Goal: Download file/media

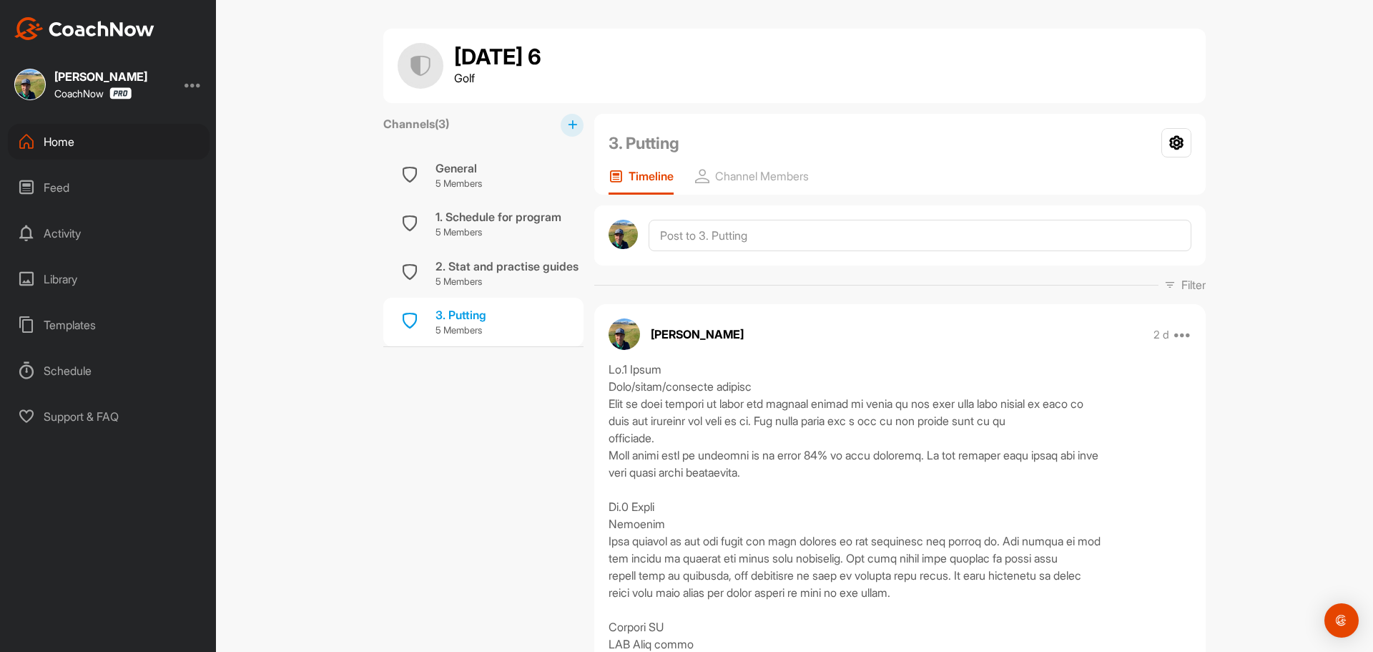
click at [106, 138] on div "Home" at bounding box center [109, 142] width 202 height 36
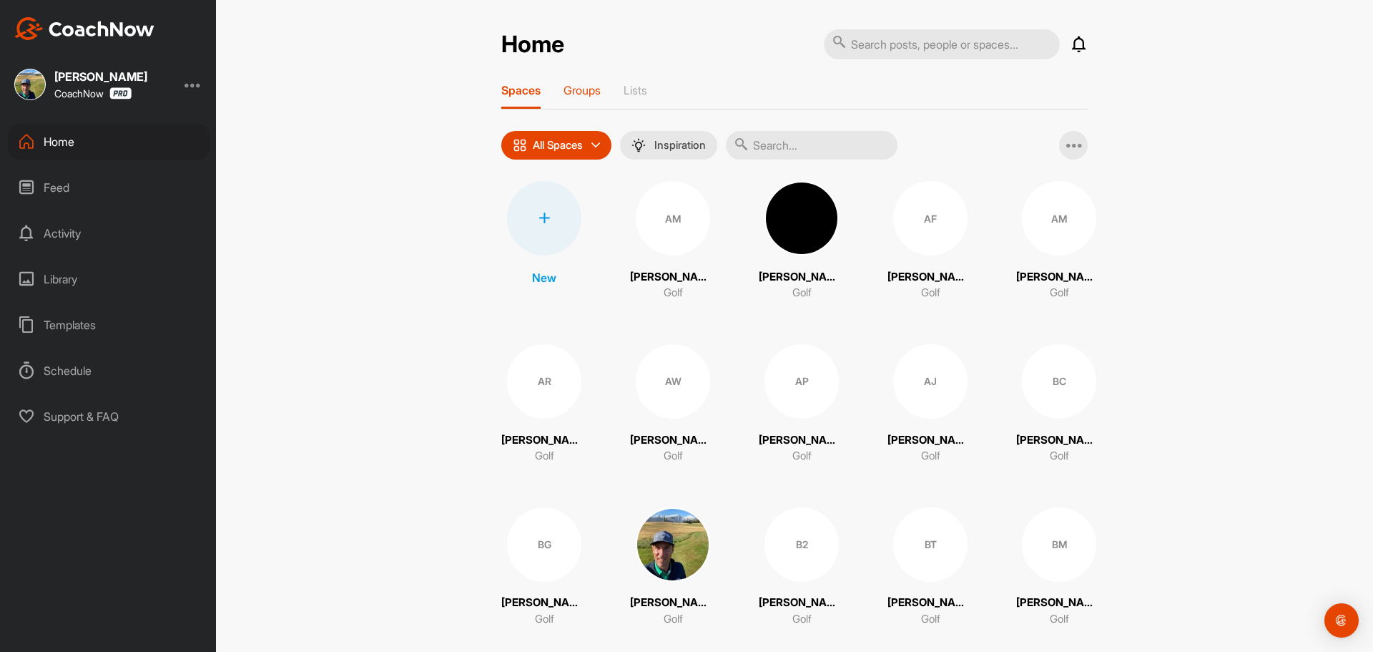
click at [592, 97] on div "Groups" at bounding box center [582, 96] width 37 height 26
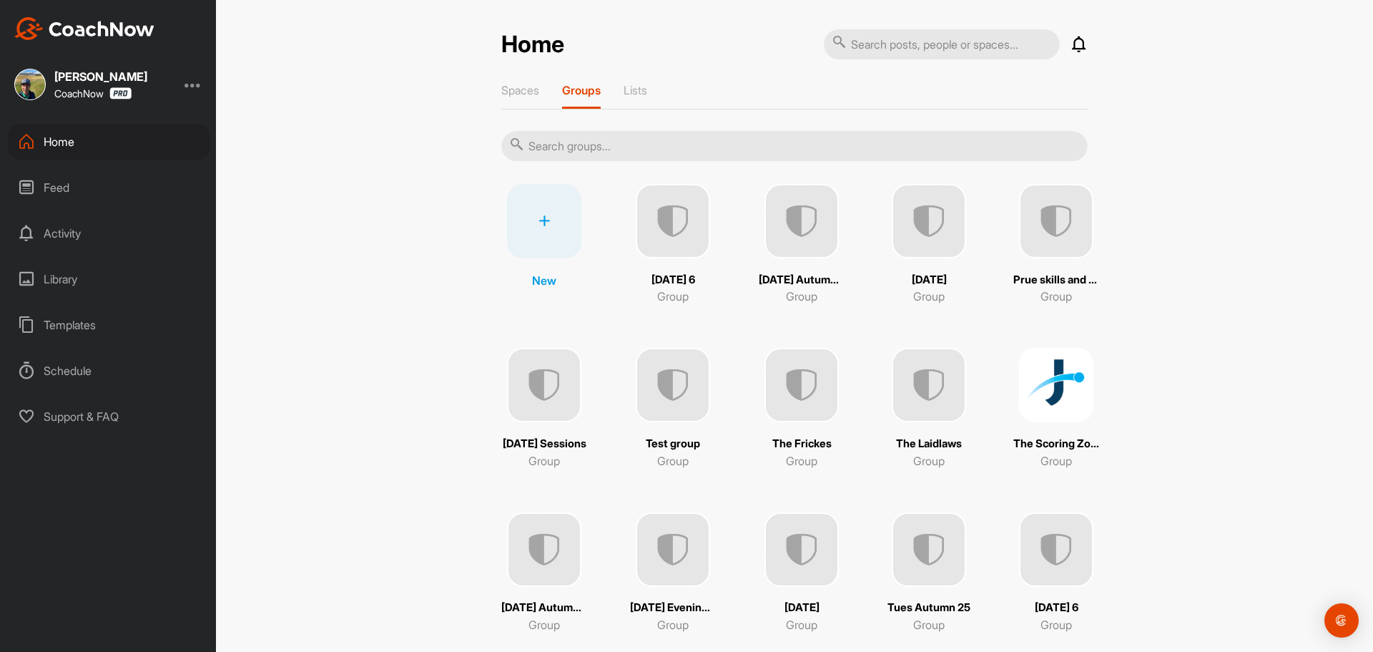
click at [1057, 563] on img at bounding box center [1056, 549] width 74 height 74
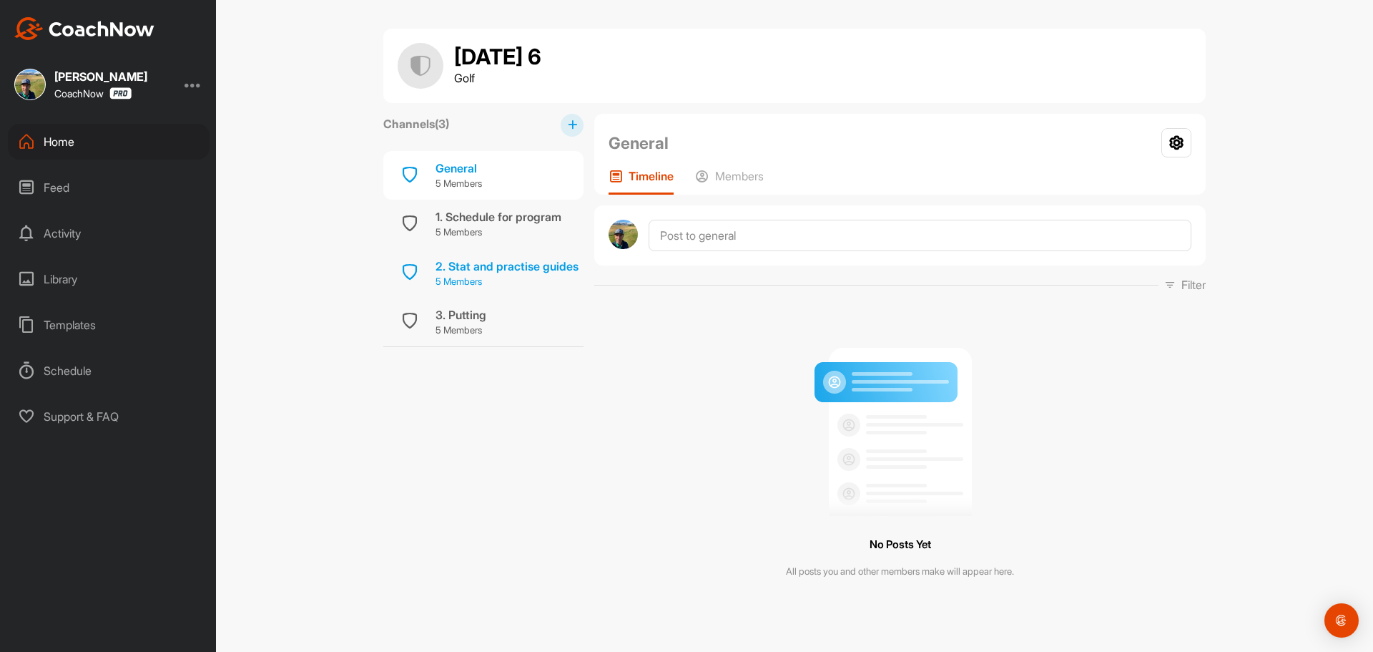
click at [475, 275] on p "5 Members" at bounding box center [507, 282] width 143 height 14
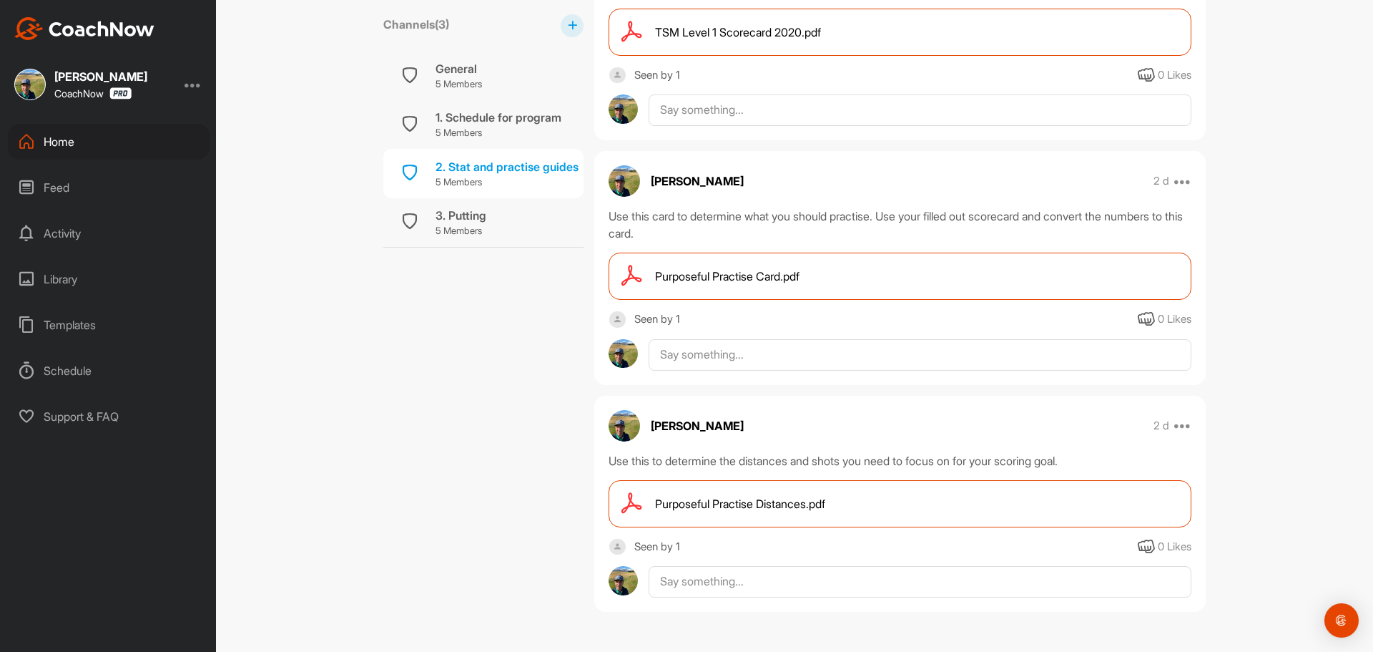
scroll to position [402, 0]
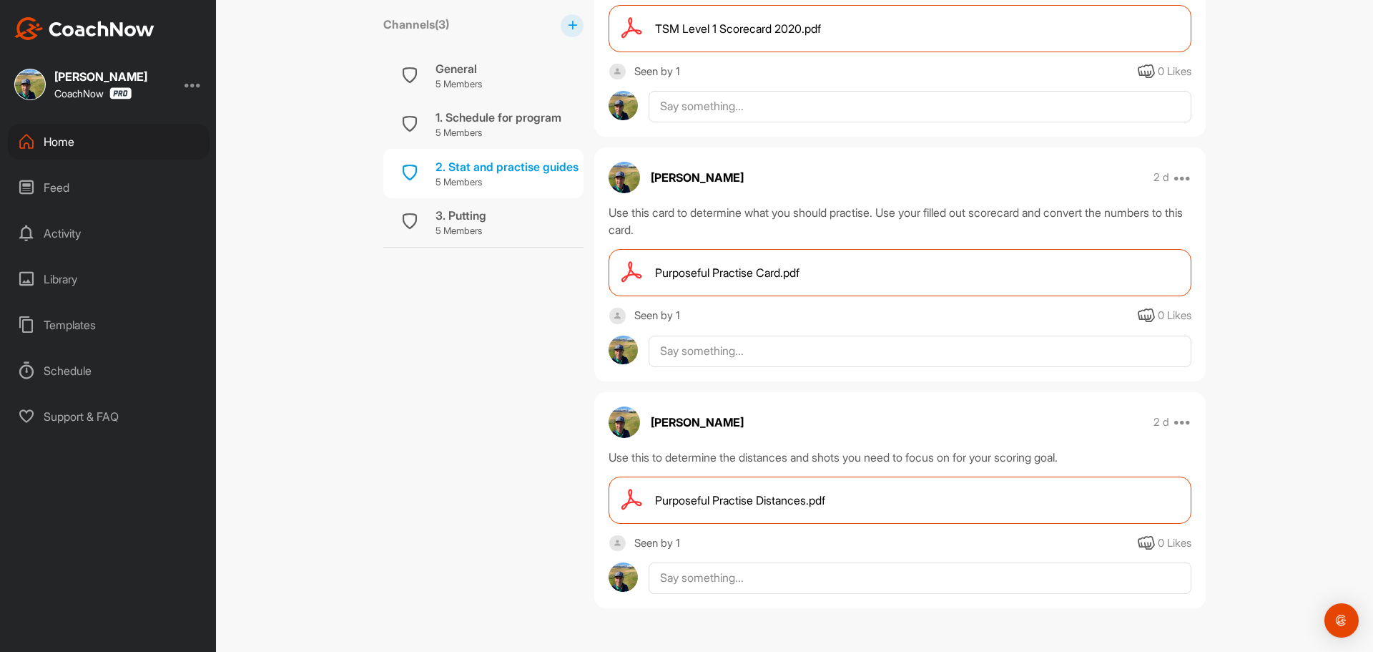
click at [779, 497] on span "Purposeful Practise Distances.pdf" at bounding box center [740, 499] width 170 height 17
